Goal: Contribute content: Contribute content

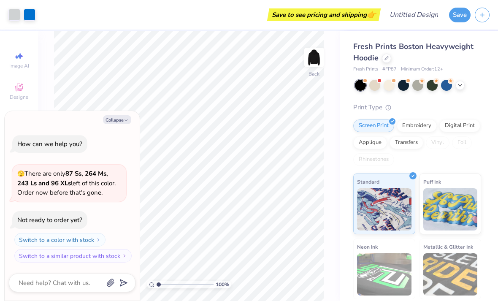
click at [111, 119] on button "Collapse" at bounding box center [117, 119] width 28 height 9
type textarea "x"
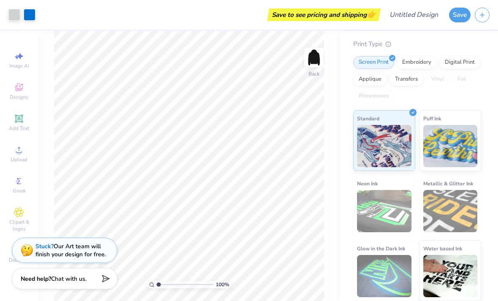
scroll to position [63, 0]
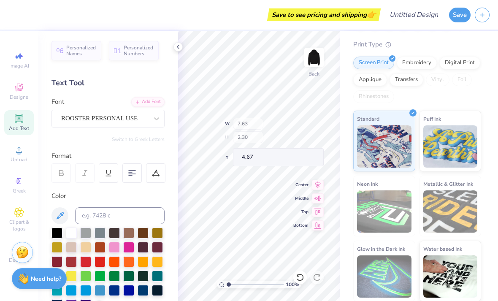
type input "11.00"
type input "3.47"
type input "3.00"
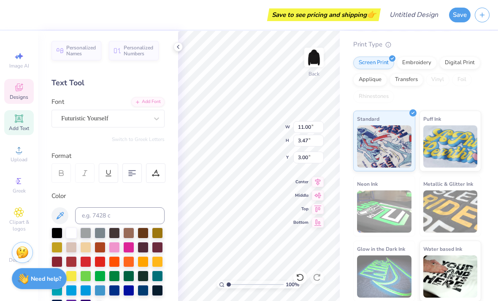
scroll to position [0, 0]
type textarea "P"
type textarea "[GEOGRAPHIC_DATA]"
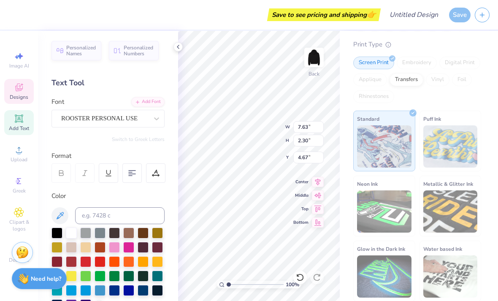
scroll to position [0, 1]
type textarea "f"
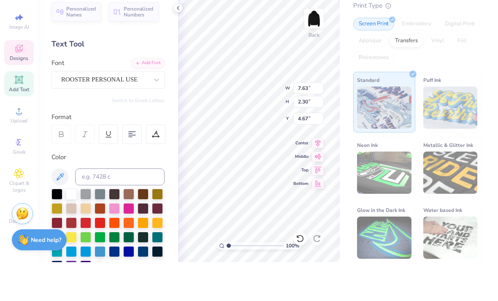
scroll to position [0, 2]
type textarea "Foodie Club"
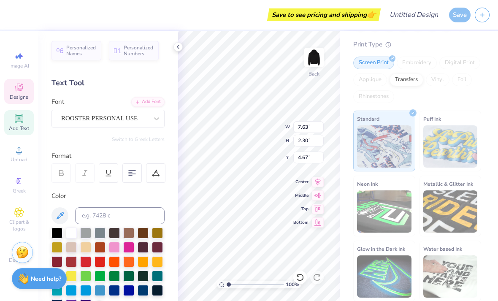
click at [345, 77] on div "Fresh Prints Boston Heavyweight Hoodie Fresh Prints # FP87 Minimum Order: 12 + …" at bounding box center [419, 134] width 158 height 333
type input "12.42"
type input "2.85"
type input "4.50"
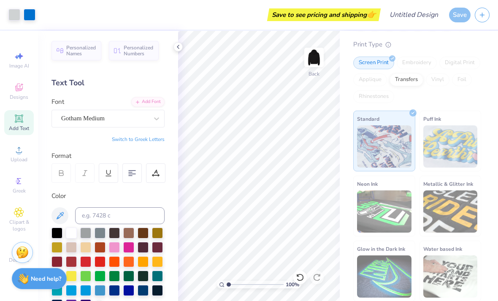
click at [18, 194] on span "Greek" at bounding box center [19, 190] width 13 height 7
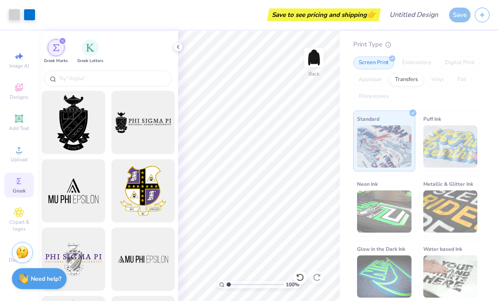
click at [18, 96] on span "Designs" at bounding box center [19, 97] width 19 height 7
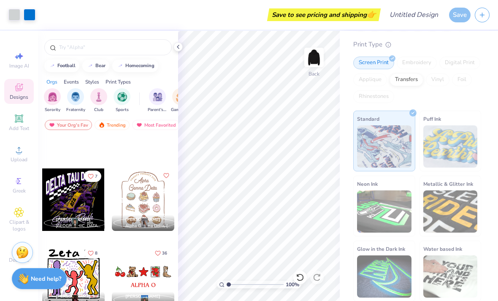
scroll to position [17762, 0]
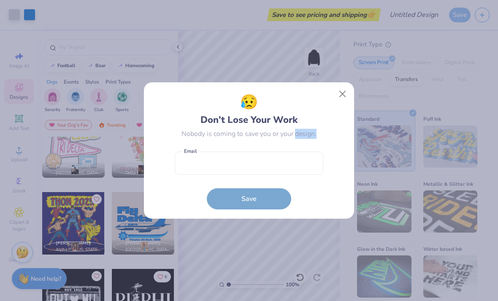
click at [340, 93] on button "Close" at bounding box center [342, 94] width 16 height 16
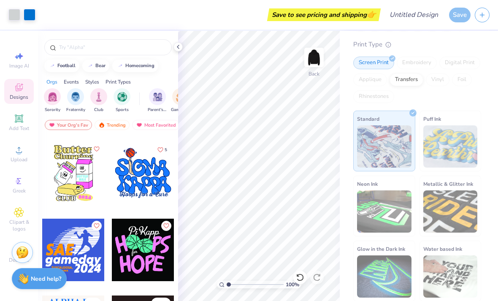
scroll to position [21720, 0]
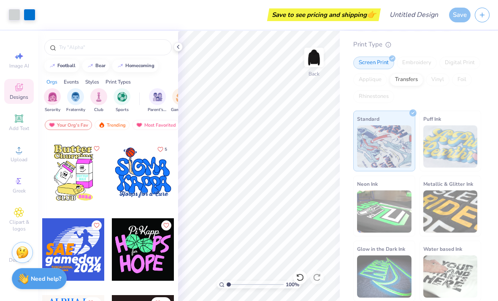
click at [70, 186] on div at bounding box center [73, 172] width 62 height 62
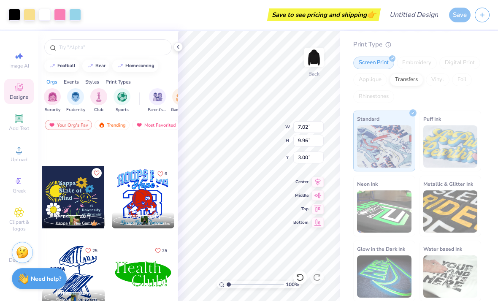
scroll to position [22848, 0]
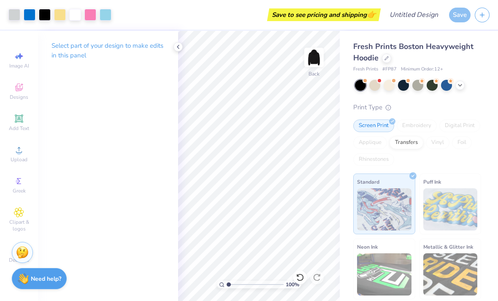
click at [24, 89] on div "Designs" at bounding box center [19, 91] width 30 height 25
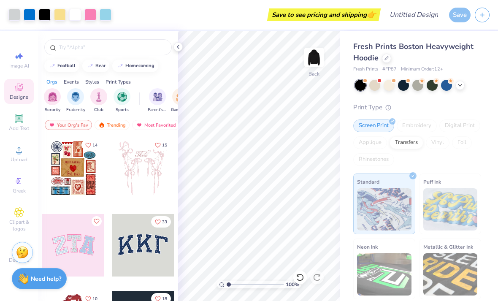
click at [77, 45] on input "text" at bounding box center [112, 47] width 108 height 8
type input "food"
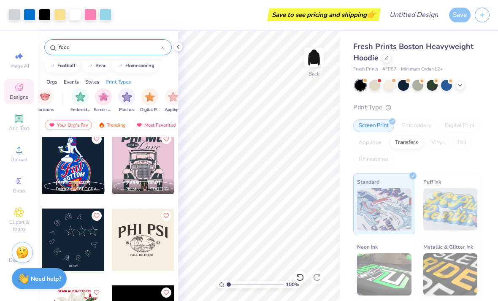
scroll to position [0, 655]
click at [78, 102] on div "filter for Embroidery" at bounding box center [83, 96] width 17 height 17
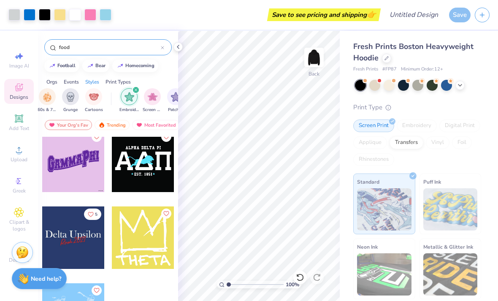
scroll to position [0, 610]
click at [97, 110] on span "Cartoons" at bounding box center [93, 110] width 18 height 6
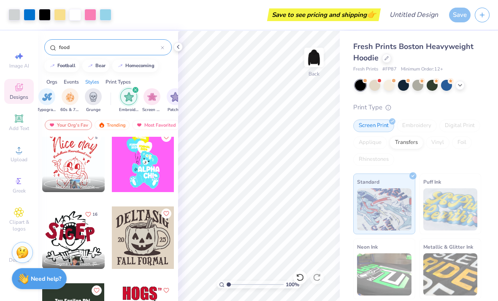
scroll to position [622, 0]
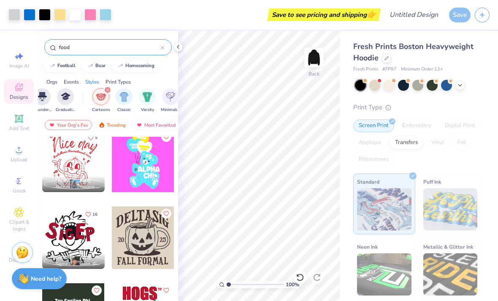
click at [162, 48] on icon at bounding box center [162, 47] width 3 height 3
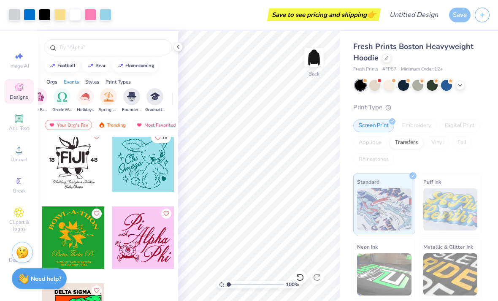
scroll to position [4613, 0]
click at [140, 49] on input "text" at bounding box center [112, 47] width 108 height 8
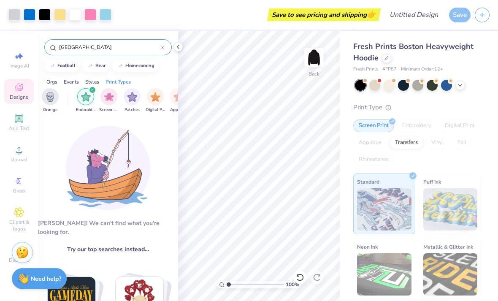
scroll to position [0, 653]
click at [94, 94] on div "filter for Embroidery" at bounding box center [93, 90] width 8 height 8
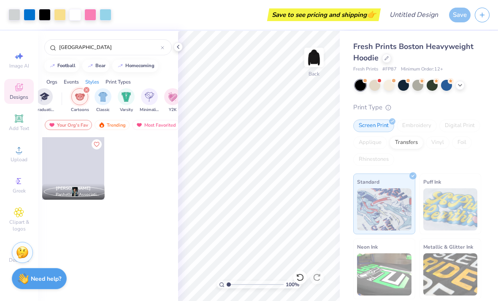
scroll to position [0, 405]
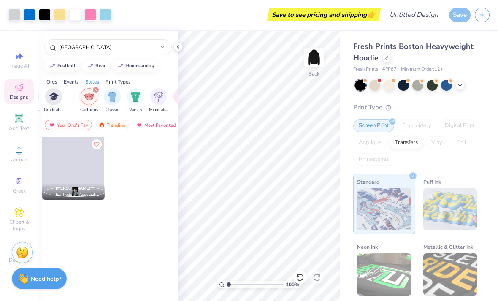
click at [98, 89] on div "filter for Cartoons" at bounding box center [96, 90] width 8 height 8
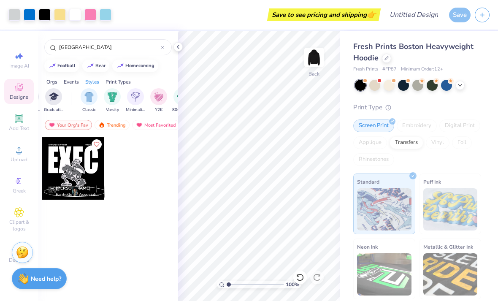
click at [130, 51] on input "[GEOGRAPHIC_DATA]" at bounding box center [109, 47] width 102 height 8
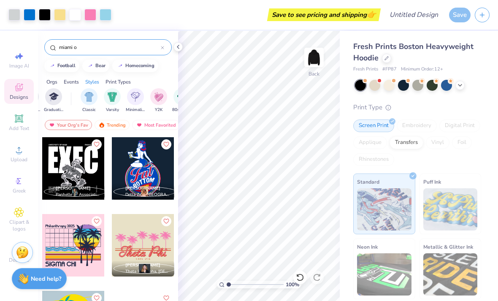
type input "miami oh"
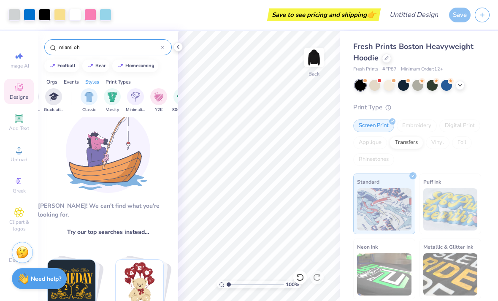
scroll to position [19, 0]
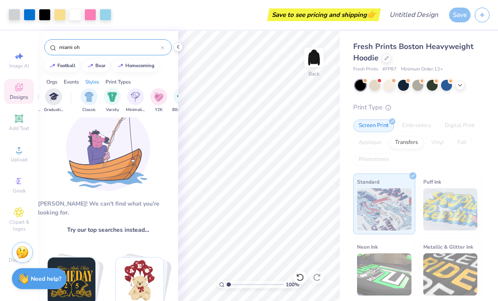
click at [21, 186] on icon at bounding box center [19, 181] width 10 height 10
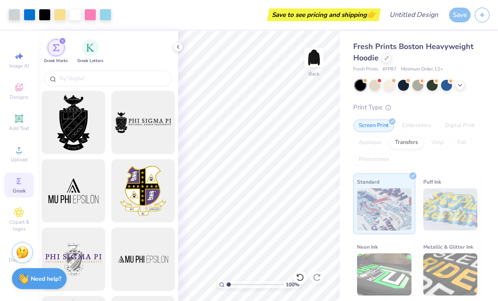
click at [66, 43] on div "Greek Marks" at bounding box center [56, 51] width 24 height 25
click at [62, 35] on div "Greek Marks Greek Letters" at bounding box center [108, 50] width 140 height 38
click at [59, 40] on div "filter for Greek Marks" at bounding box center [63, 41] width 8 height 8
click at [61, 43] on div "filter for Greek Marks" at bounding box center [63, 41] width 8 height 8
click at [63, 39] on div "filter for Greek Marks" at bounding box center [63, 41] width 8 height 8
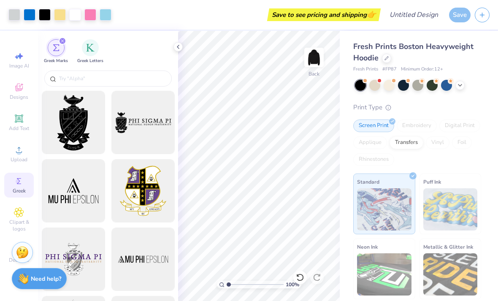
click at [21, 59] on icon at bounding box center [19, 56] width 10 height 10
select select "4"
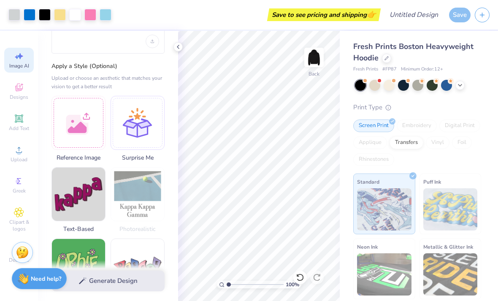
scroll to position [69, 0]
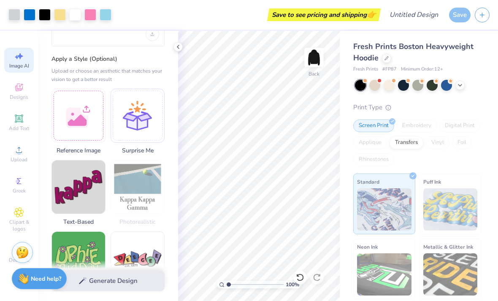
click at [70, 132] on div at bounding box center [78, 116] width 54 height 54
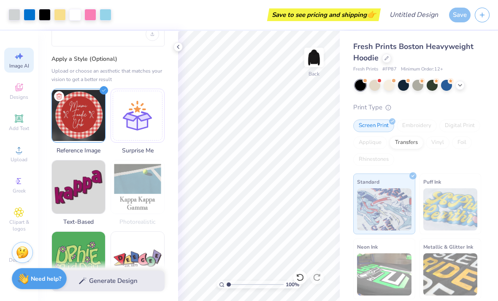
click at [116, 279] on div "Generate Design" at bounding box center [108, 280] width 140 height 41
click at [93, 121] on img at bounding box center [78, 115] width 53 height 53
click at [84, 131] on img at bounding box center [78, 115] width 53 height 53
click at [125, 282] on div "Generate Design" at bounding box center [108, 280] width 140 height 41
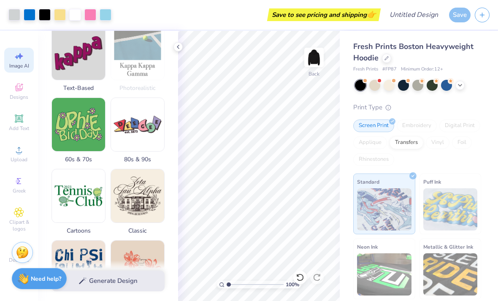
scroll to position [202, 0]
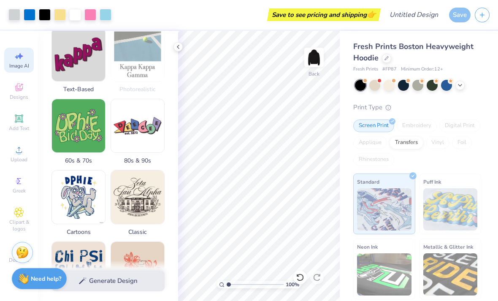
click at [80, 197] on img at bounding box center [78, 196] width 53 height 53
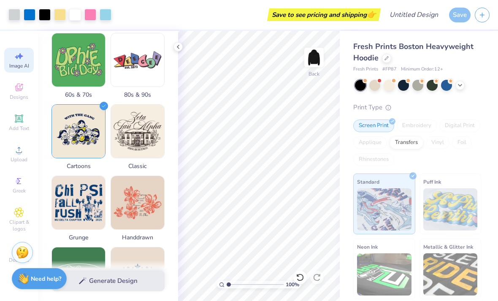
scroll to position [268, 0]
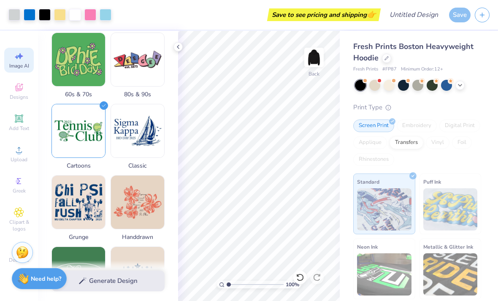
click at [122, 148] on img at bounding box center [137, 130] width 53 height 53
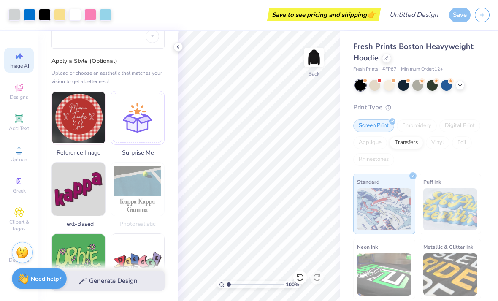
scroll to position [67, 0]
click at [99, 92] on img at bounding box center [78, 118] width 53 height 53
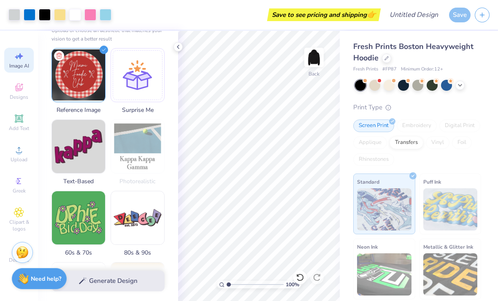
scroll to position [119, 0]
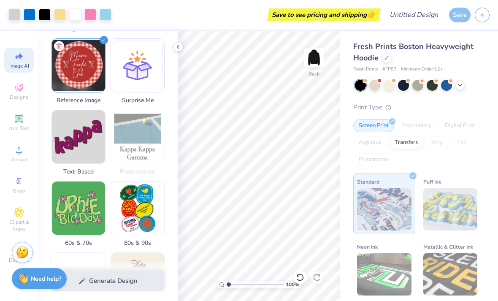
click at [133, 215] on img at bounding box center [137, 207] width 53 height 53
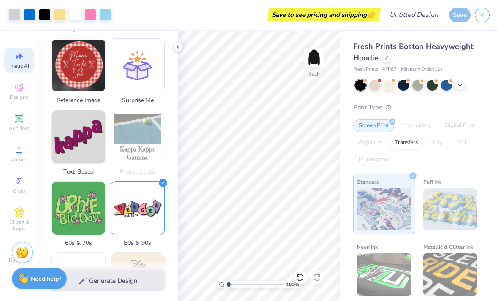
click at [83, 87] on img at bounding box center [78, 65] width 53 height 53
click at [100, 47] on img at bounding box center [78, 65] width 53 height 53
click at [99, 44] on img at bounding box center [78, 65] width 53 height 53
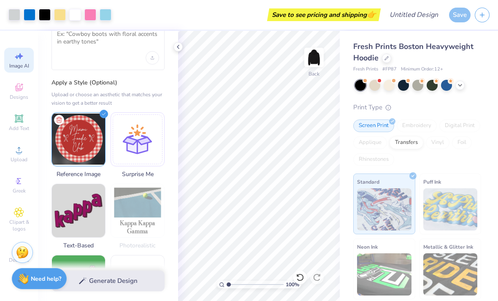
scroll to position [45, 0]
click at [135, 150] on div at bounding box center [138, 140] width 54 height 54
click at [101, 113] on icon at bounding box center [104, 114] width 8 height 8
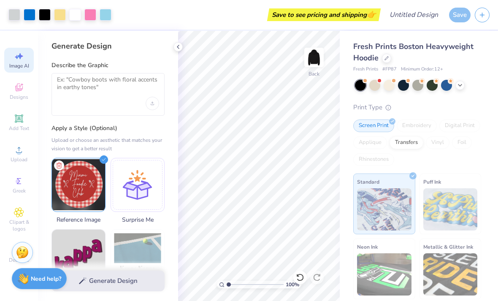
scroll to position [0, 0]
click at [88, 68] on label "Describe the Graphic" at bounding box center [107, 65] width 113 height 8
click at [79, 93] on textarea at bounding box center [108, 86] width 102 height 21
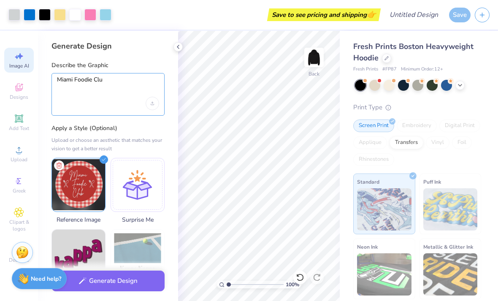
type textarea "Miami Foodie Club"
click at [108, 277] on button "Generate Design" at bounding box center [107, 280] width 113 height 21
